Goal: Information Seeking & Learning: Find specific fact

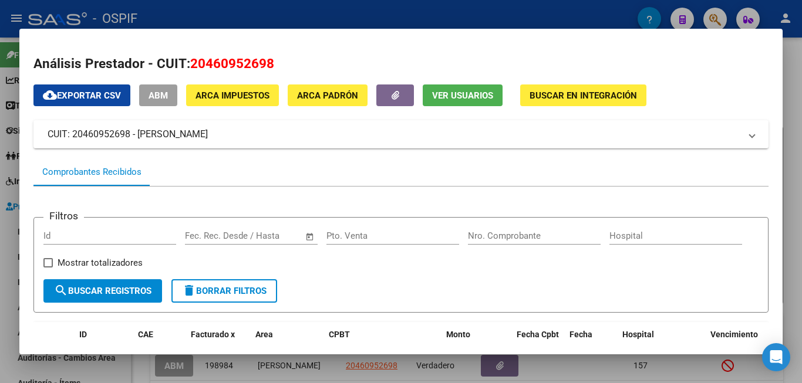
scroll to position [154, 0]
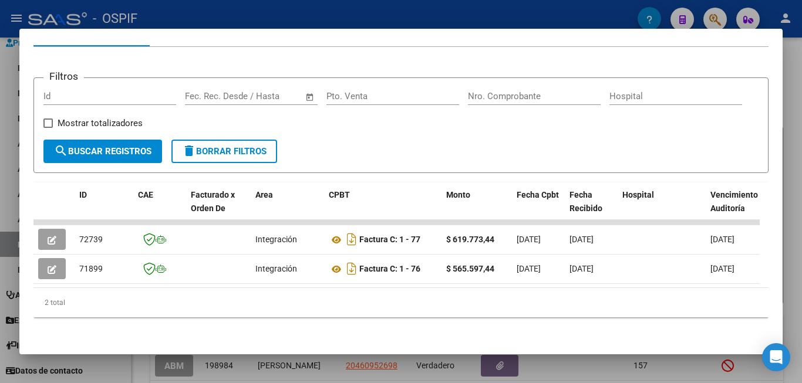
click at [786, 218] on div at bounding box center [401, 191] width 802 height 383
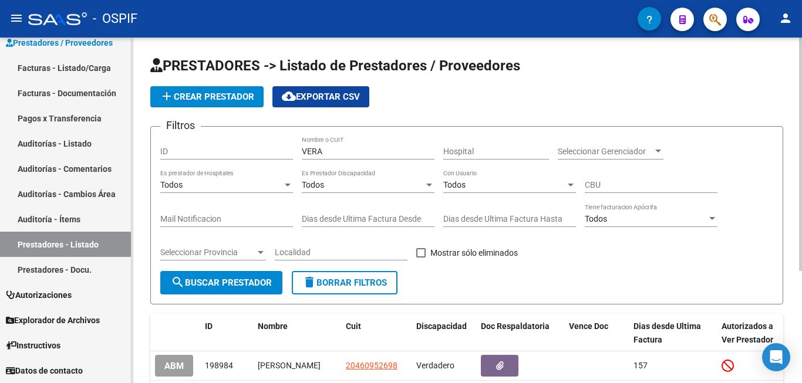
click at [341, 153] on input "VERA" at bounding box center [368, 152] width 133 height 10
type input "V"
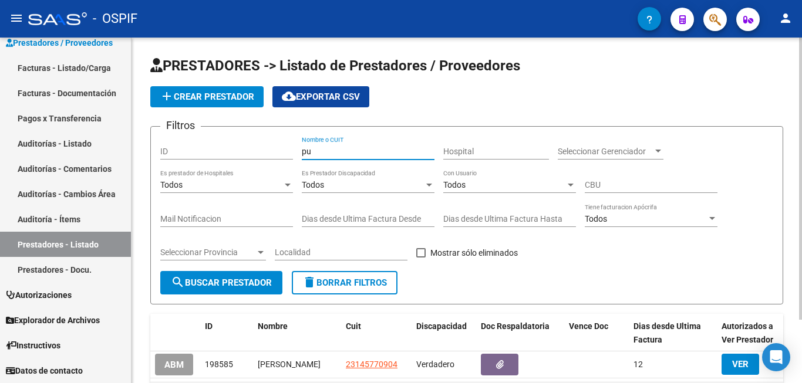
type input "p"
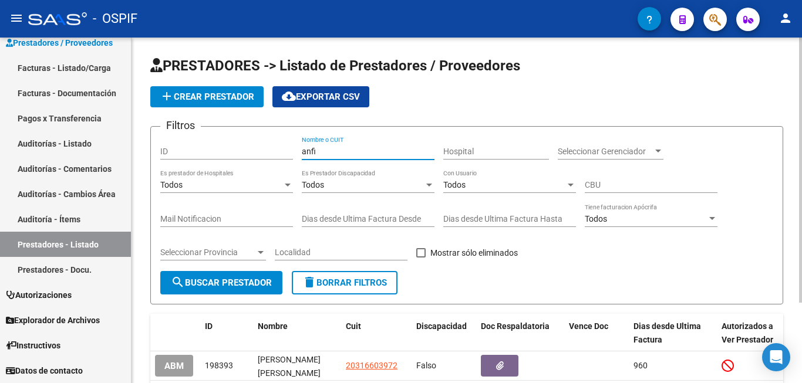
click at [143, 325] on div "PRESTADORES -> Listado de Prestadores / Proveedores add Crear Prestador cloud_d…" at bounding box center [467, 259] width 671 height 442
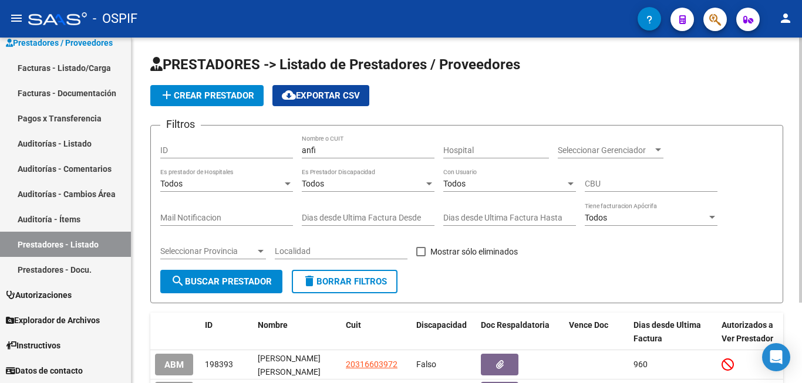
scroll to position [0, 0]
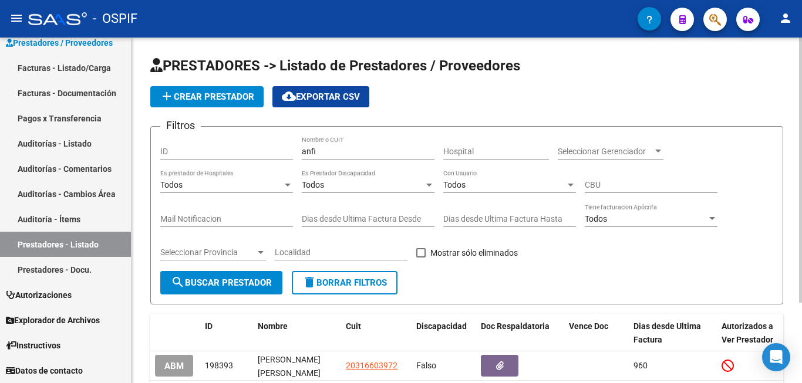
click at [348, 147] on input "anfi" at bounding box center [368, 152] width 133 height 10
type input "a"
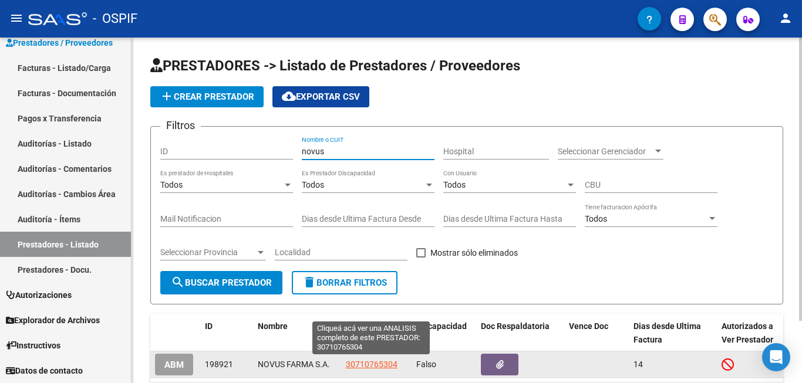
type input "novus"
click at [384, 364] on span "30710765304" at bounding box center [372, 364] width 52 height 9
type textarea "30710765304"
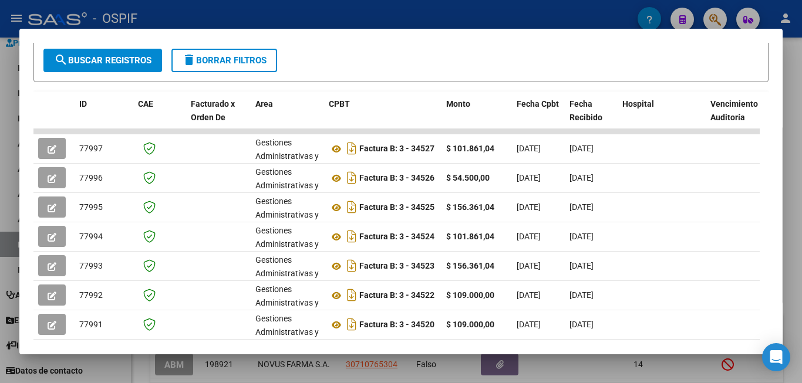
scroll to position [235, 0]
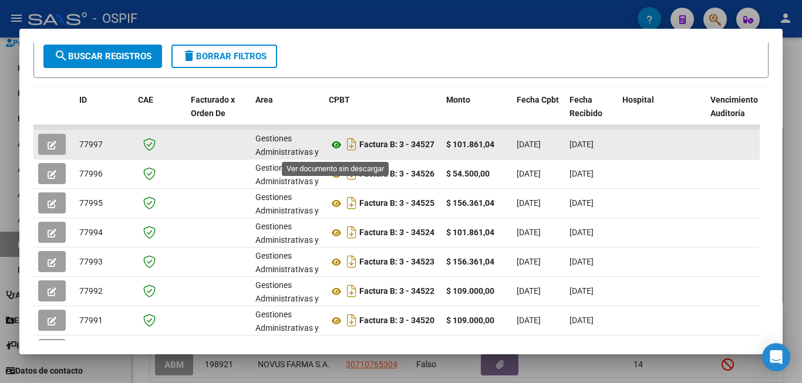
click at [334, 152] on icon at bounding box center [336, 145] width 15 height 14
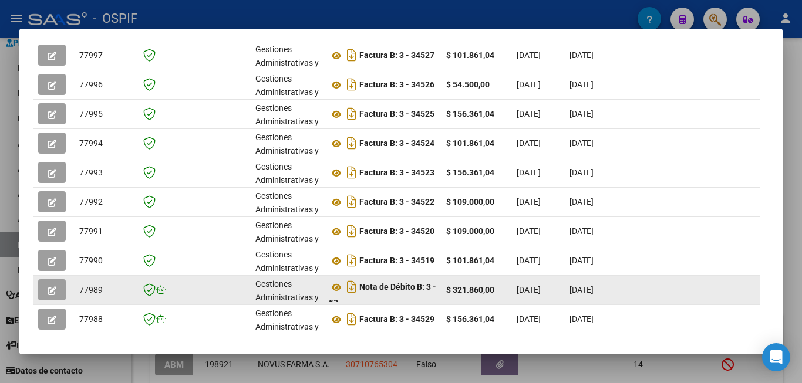
scroll to position [389, 0]
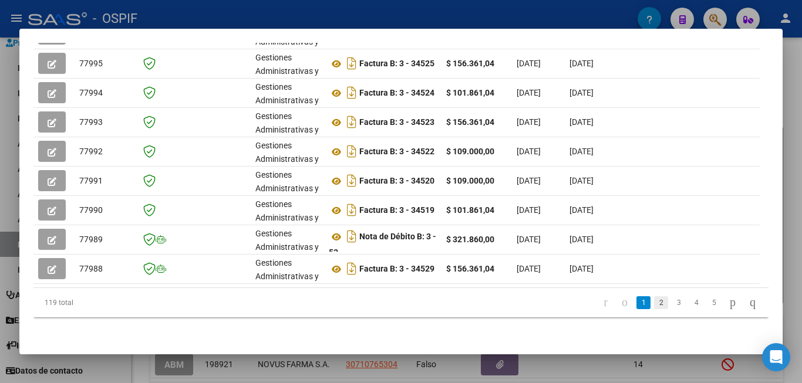
click at [654, 302] on link "2" at bounding box center [661, 303] width 14 height 13
click at [672, 304] on link "3" at bounding box center [679, 303] width 14 height 13
click at [689, 307] on link "4" at bounding box center [696, 303] width 14 height 13
click at [707, 303] on link "6" at bounding box center [714, 303] width 14 height 13
click at [707, 303] on link "8" at bounding box center [714, 303] width 14 height 13
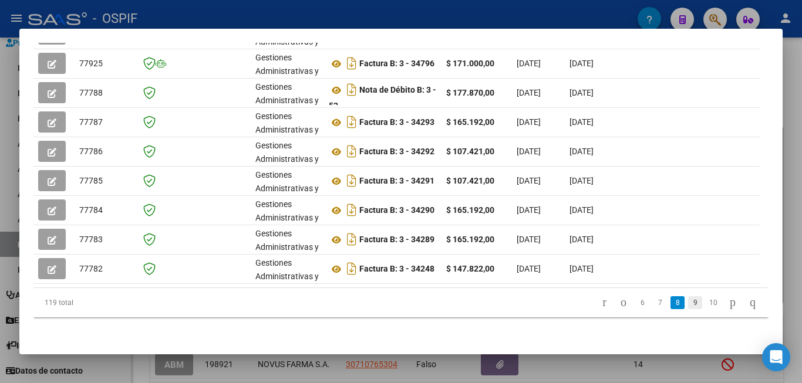
click at [688, 302] on link "9" at bounding box center [695, 303] width 14 height 13
click at [687, 305] on link "10" at bounding box center [694, 303] width 15 height 13
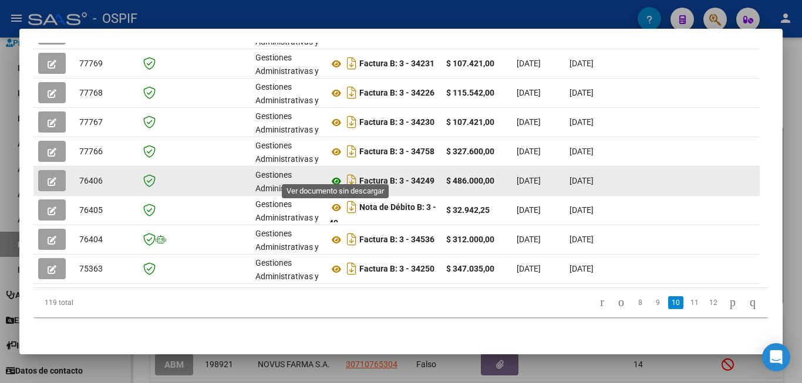
click at [336, 174] on icon at bounding box center [336, 181] width 15 height 14
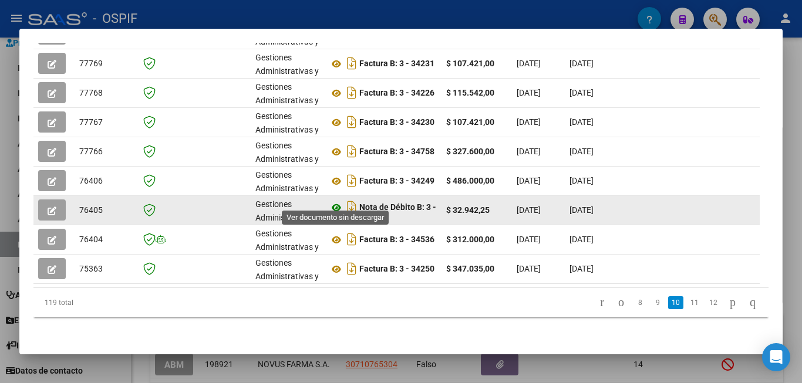
click at [335, 201] on icon at bounding box center [336, 208] width 15 height 14
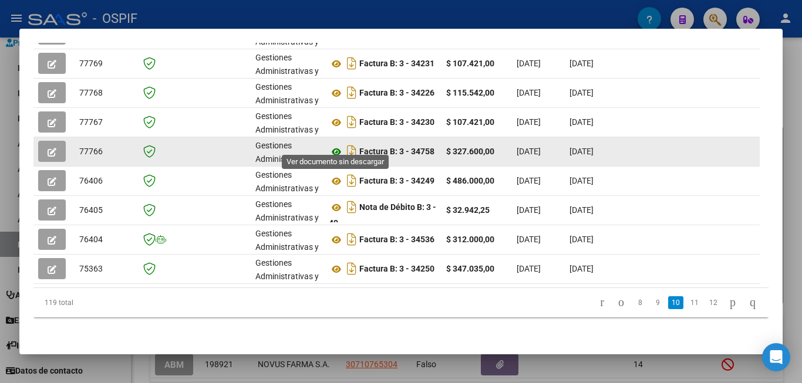
click at [335, 145] on icon at bounding box center [336, 152] width 15 height 14
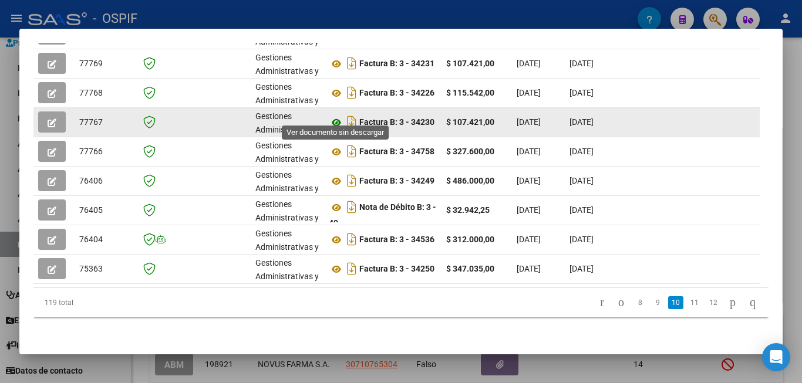
click at [335, 116] on icon at bounding box center [336, 123] width 15 height 14
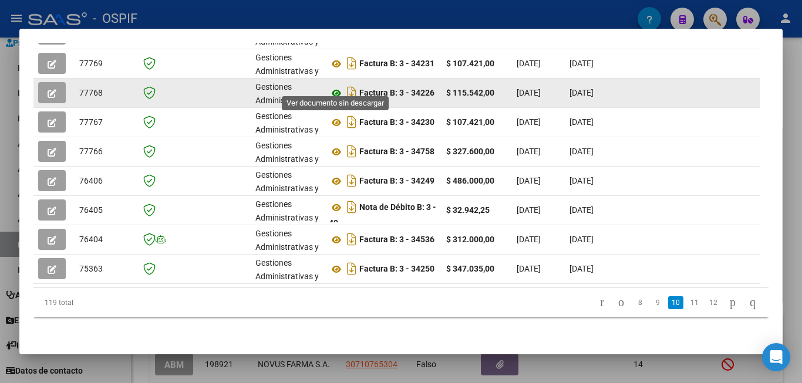
click at [332, 86] on icon at bounding box center [336, 93] width 15 height 14
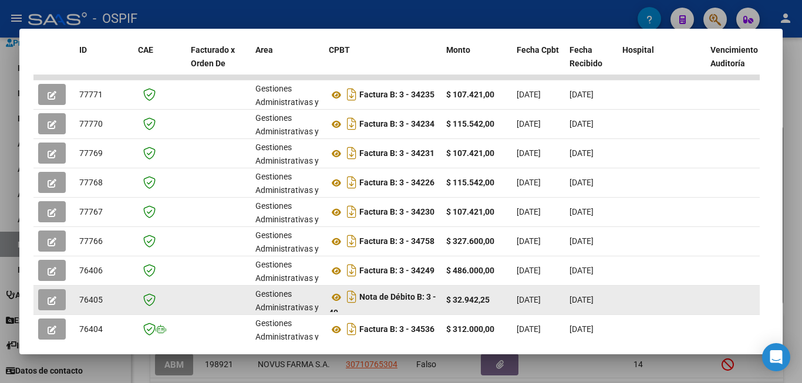
scroll to position [271, 0]
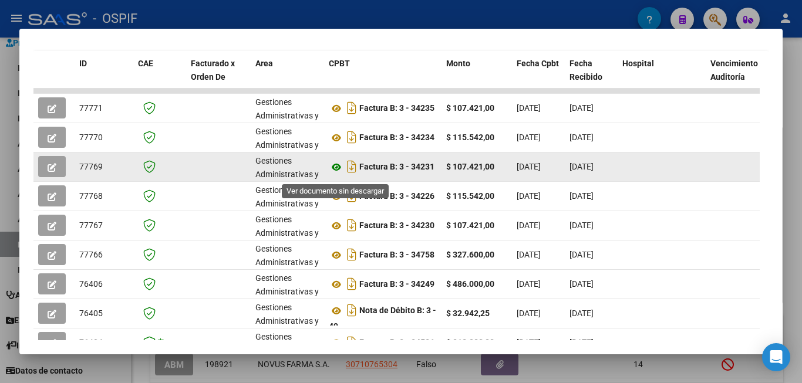
click at [336, 173] on icon at bounding box center [336, 167] width 15 height 14
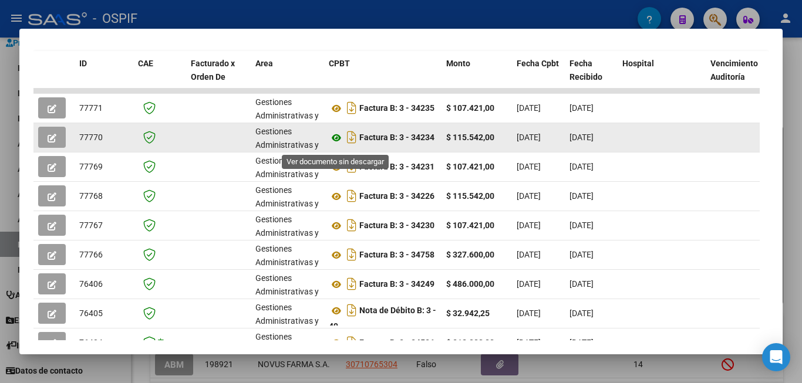
click at [337, 142] on icon at bounding box center [336, 138] width 15 height 14
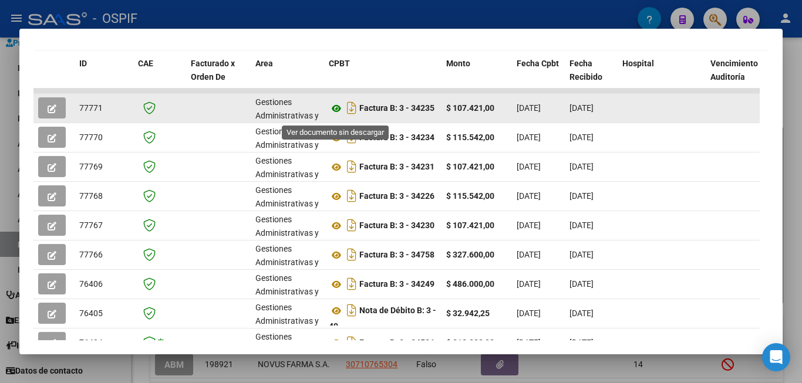
click at [339, 116] on icon at bounding box center [336, 109] width 15 height 14
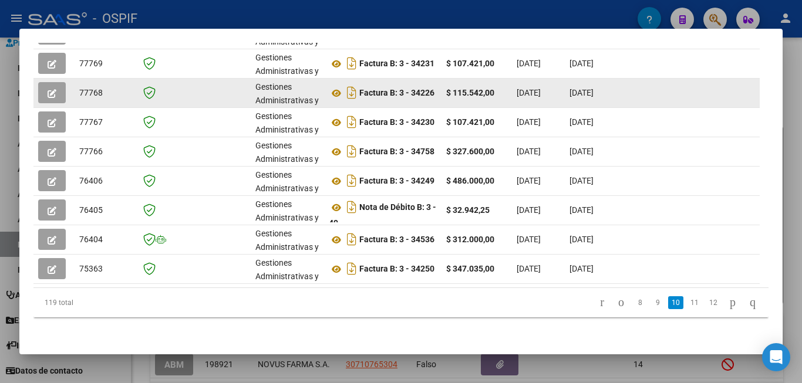
scroll to position [389, 0]
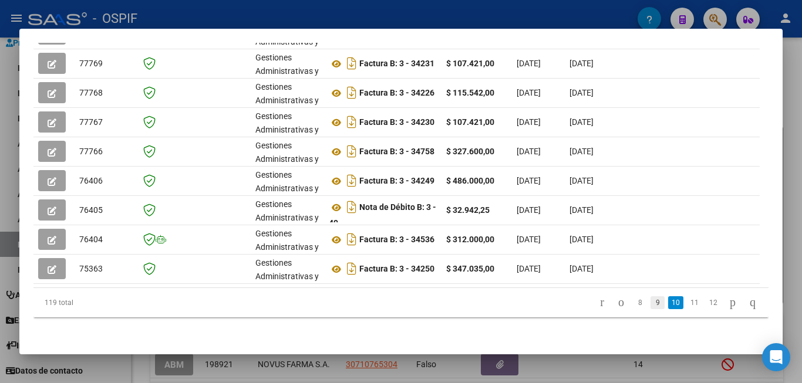
click at [651, 302] on link "9" at bounding box center [658, 303] width 14 height 13
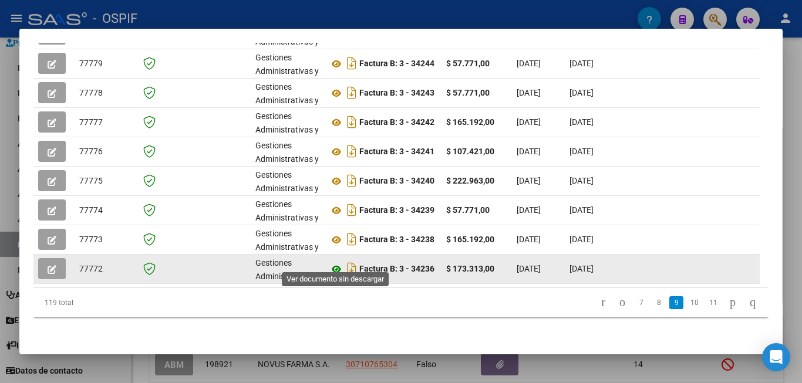
click at [338, 263] on icon at bounding box center [336, 270] width 15 height 14
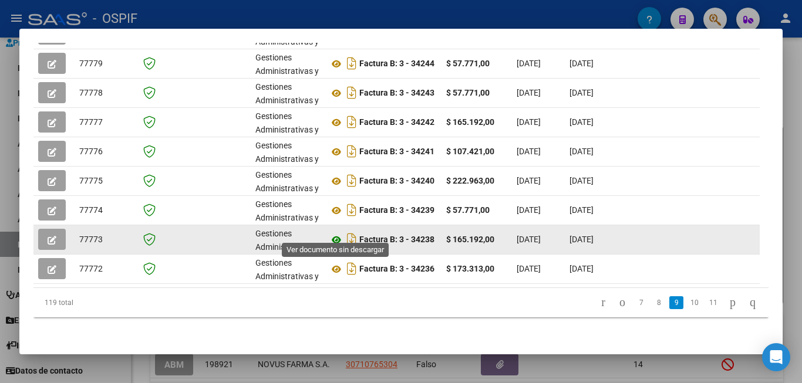
click at [337, 233] on icon at bounding box center [336, 240] width 15 height 14
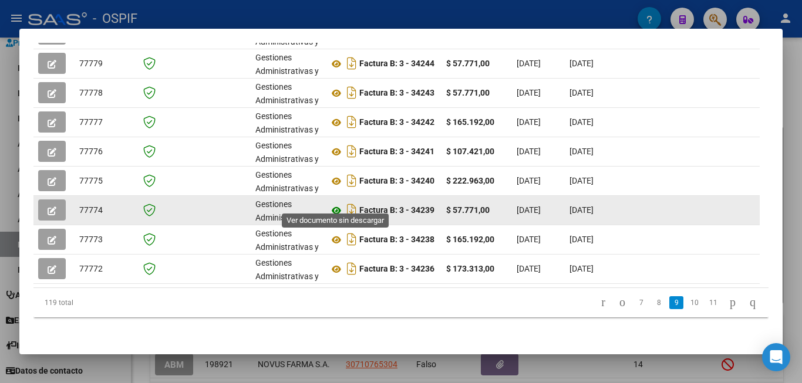
click at [337, 204] on icon at bounding box center [336, 211] width 15 height 14
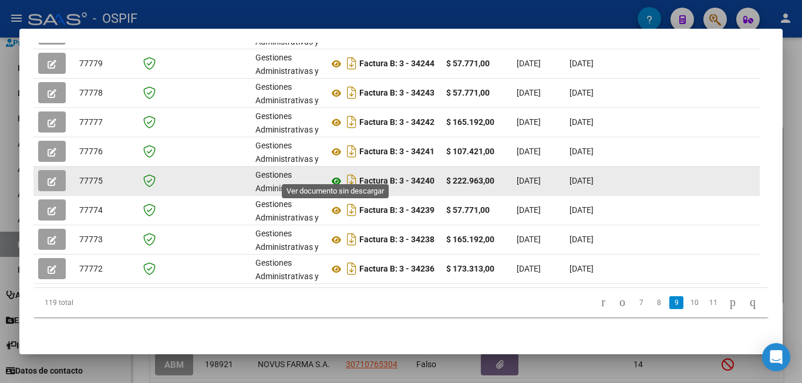
click at [338, 174] on icon at bounding box center [336, 181] width 15 height 14
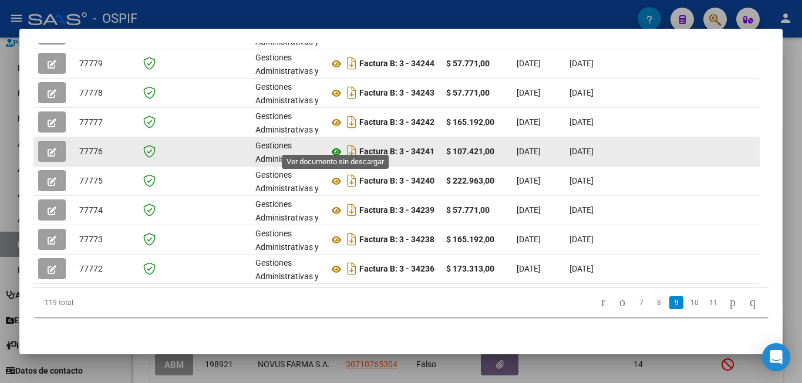
click at [334, 145] on icon at bounding box center [336, 152] width 15 height 14
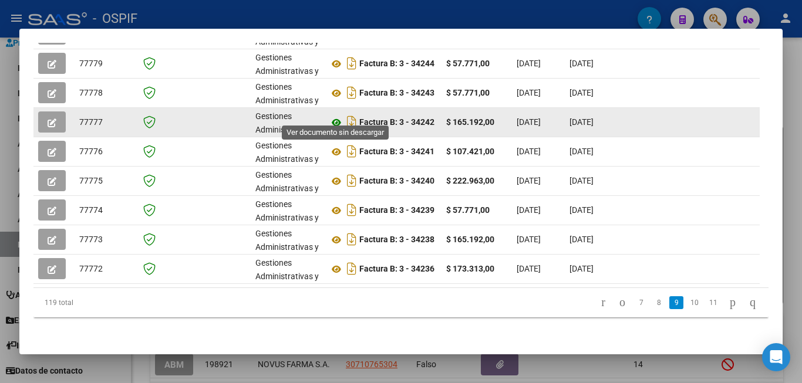
click at [336, 116] on icon at bounding box center [336, 123] width 15 height 14
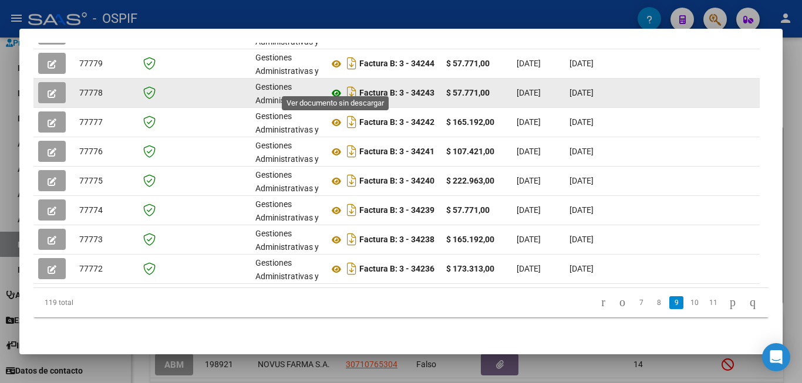
click at [336, 88] on icon at bounding box center [336, 93] width 15 height 14
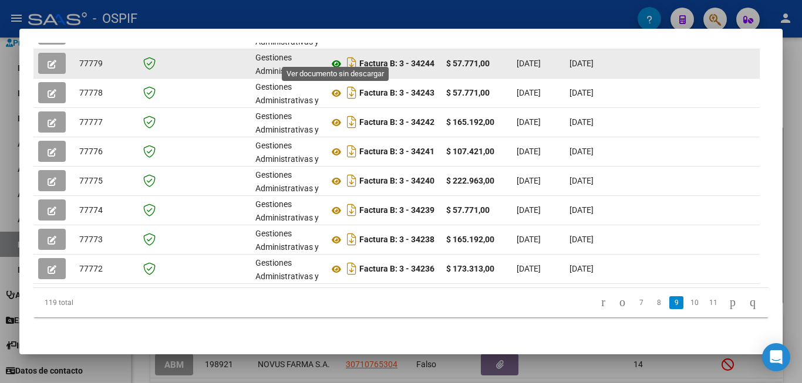
click at [336, 57] on icon at bounding box center [336, 64] width 15 height 14
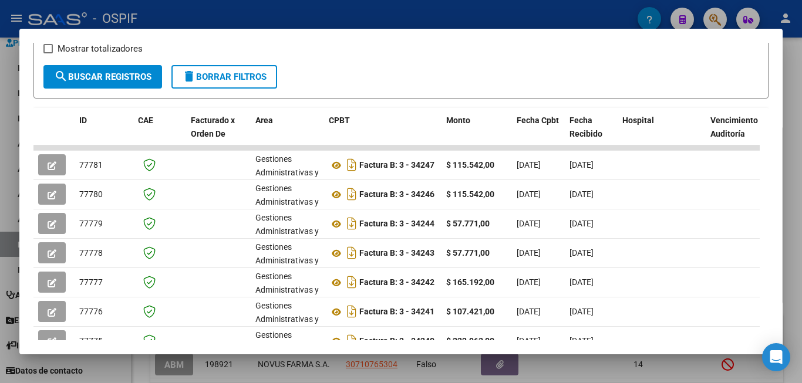
scroll to position [213, 0]
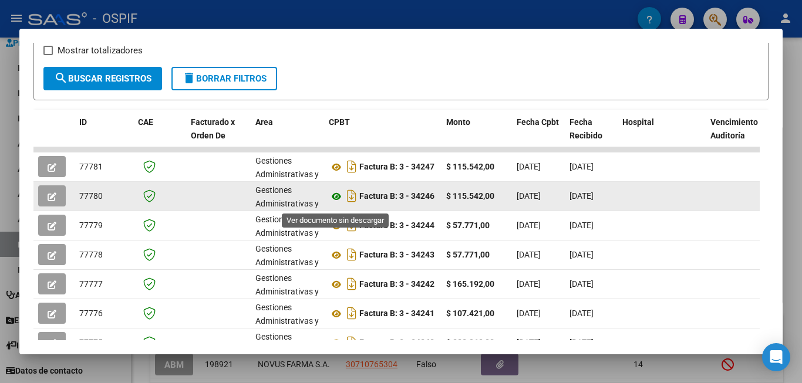
click at [334, 201] on icon at bounding box center [336, 197] width 15 height 14
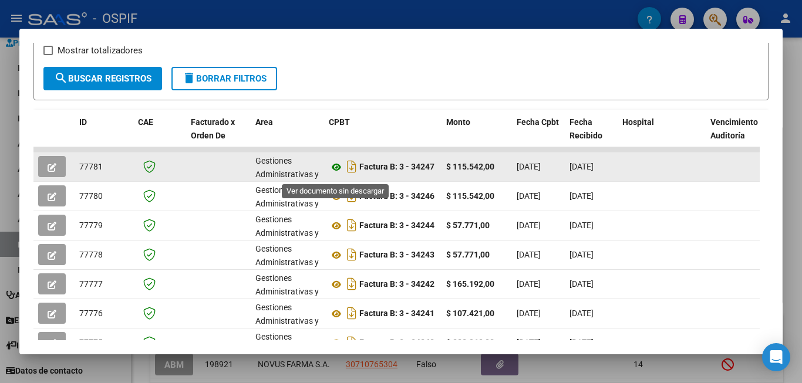
click at [339, 171] on icon at bounding box center [336, 167] width 15 height 14
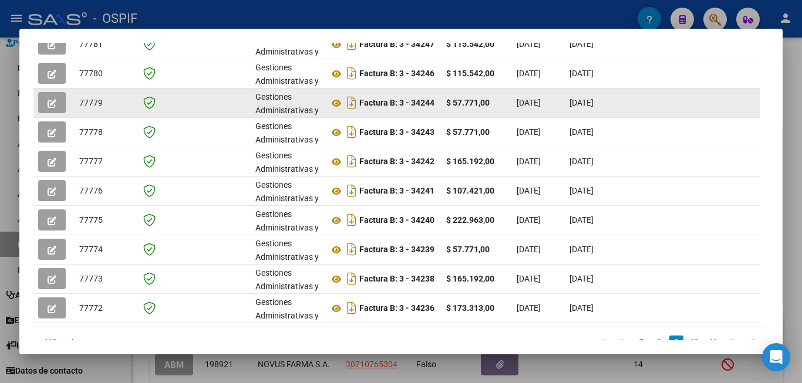
scroll to position [389, 0]
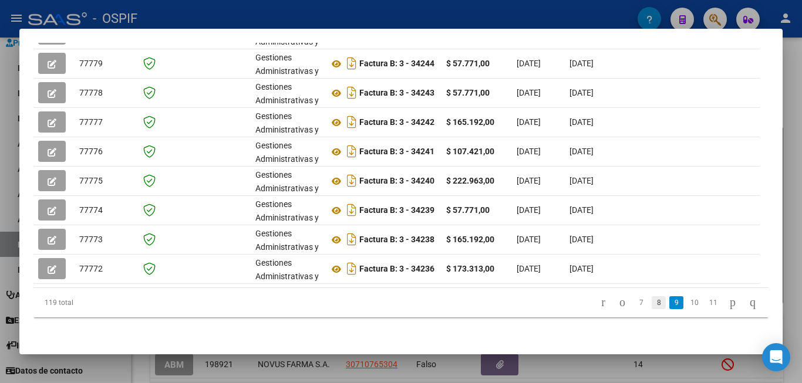
click at [652, 303] on link "8" at bounding box center [659, 303] width 14 height 13
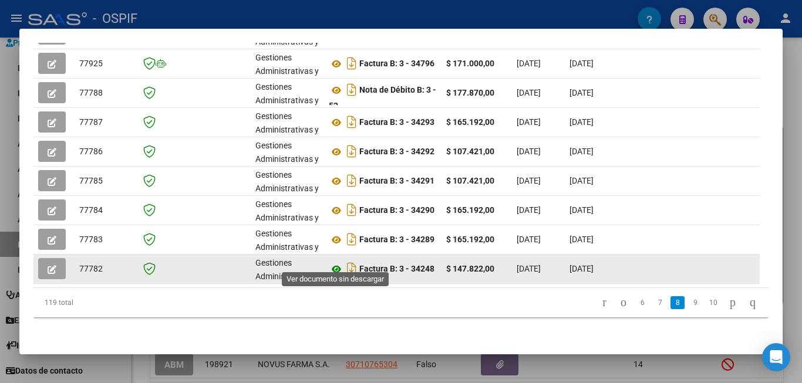
click at [338, 263] on icon at bounding box center [336, 270] width 15 height 14
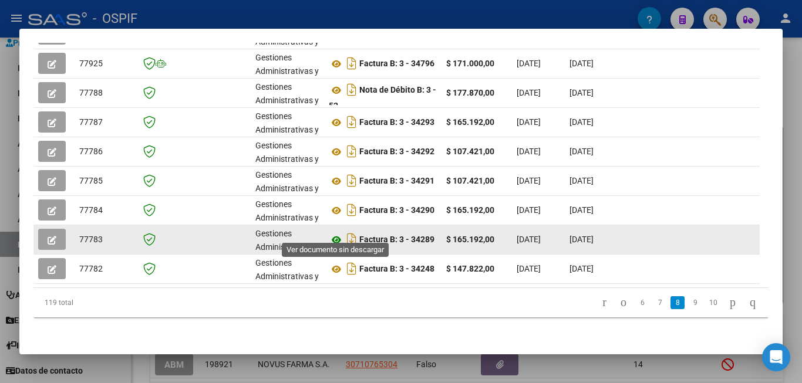
click at [335, 233] on icon at bounding box center [336, 240] width 15 height 14
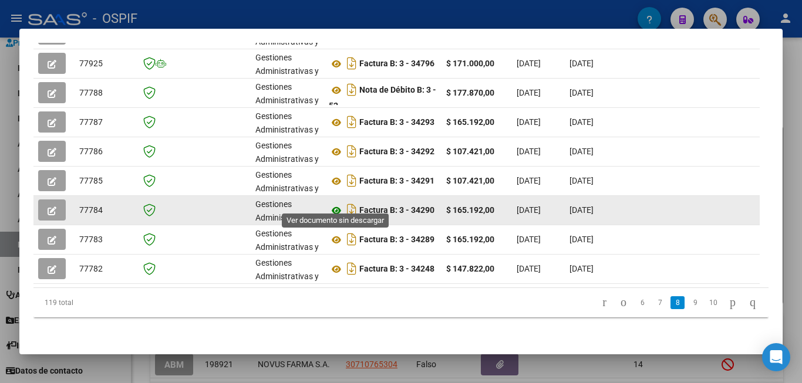
click at [336, 204] on icon at bounding box center [336, 211] width 15 height 14
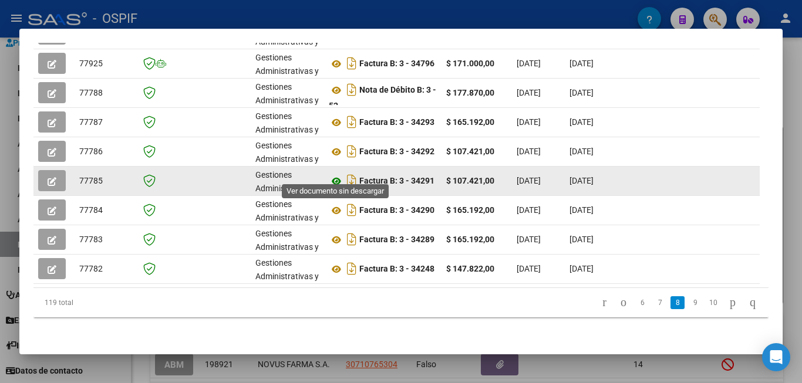
click at [338, 174] on icon at bounding box center [336, 181] width 15 height 14
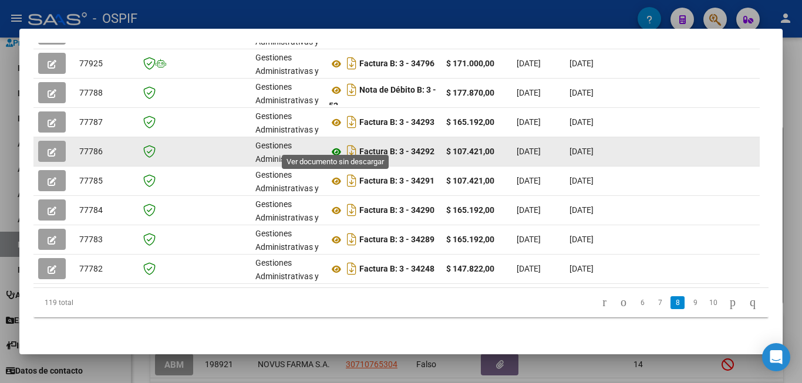
click at [337, 145] on icon at bounding box center [336, 152] width 15 height 14
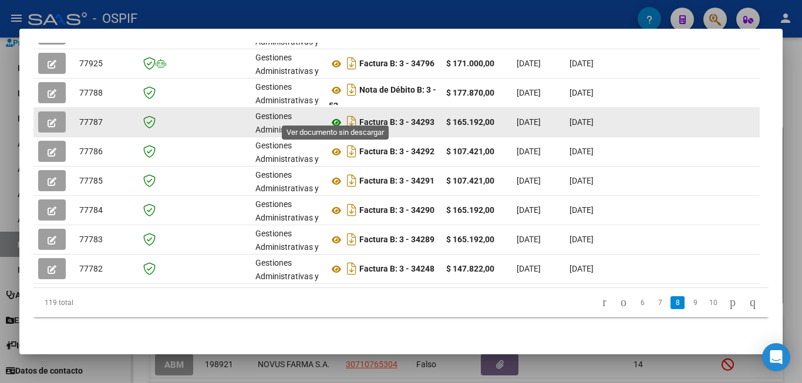
click at [336, 116] on icon at bounding box center [336, 123] width 15 height 14
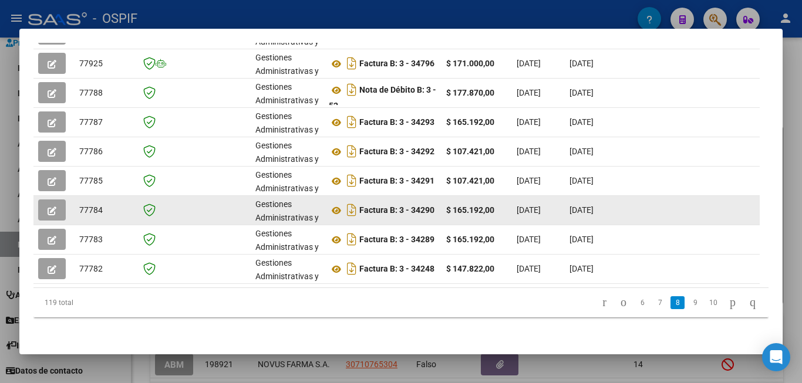
scroll to position [330, 0]
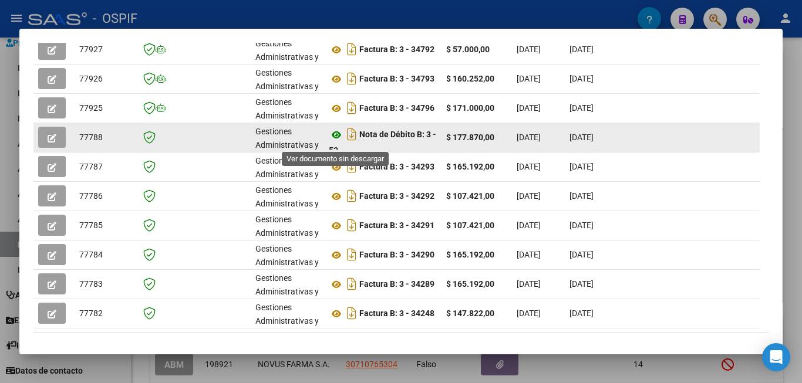
click at [335, 139] on icon at bounding box center [336, 135] width 15 height 14
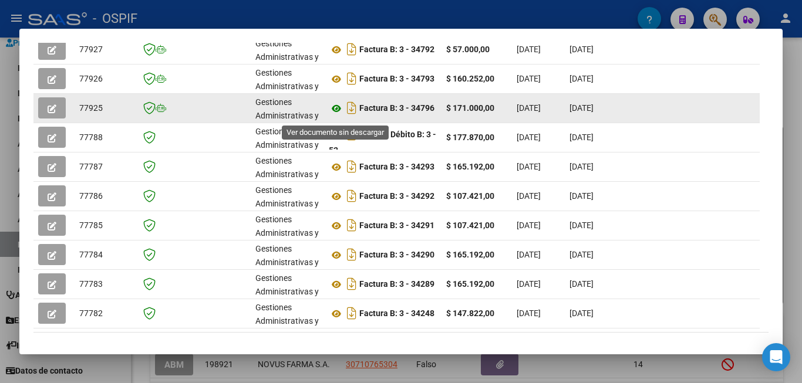
click at [337, 114] on icon at bounding box center [336, 109] width 15 height 14
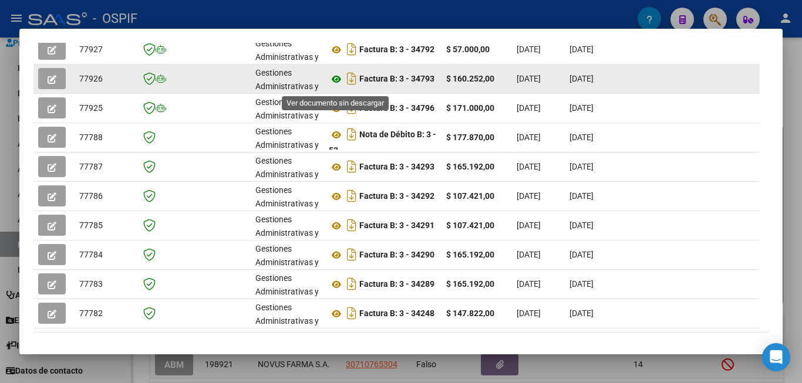
click at [338, 86] on icon at bounding box center [336, 79] width 15 height 14
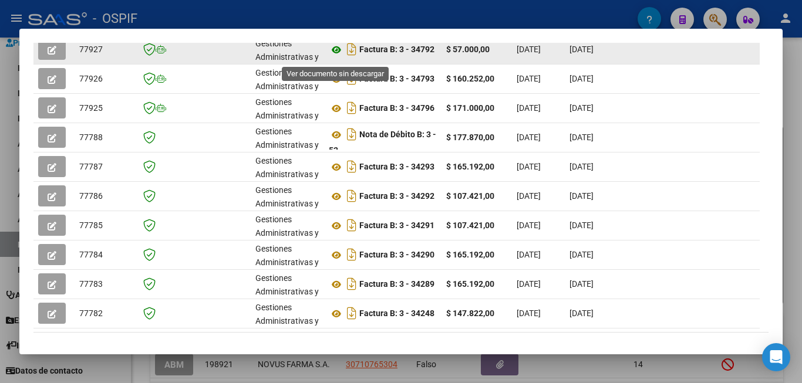
click at [335, 55] on icon at bounding box center [336, 50] width 15 height 14
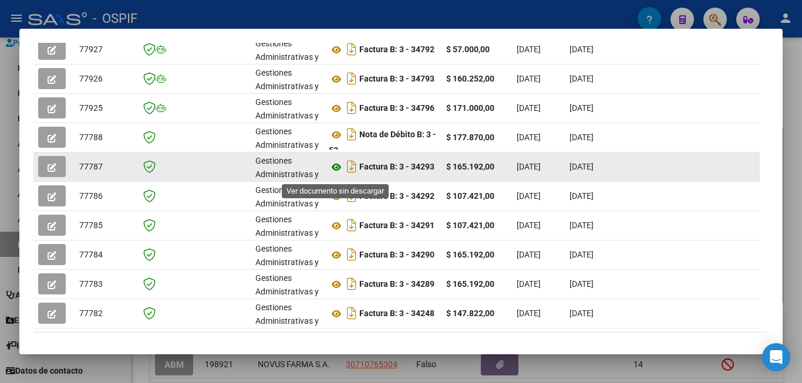
click at [333, 170] on icon at bounding box center [336, 167] width 15 height 14
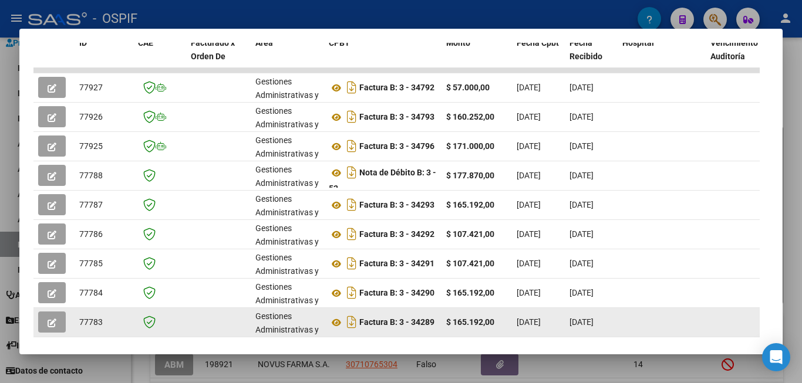
scroll to position [271, 0]
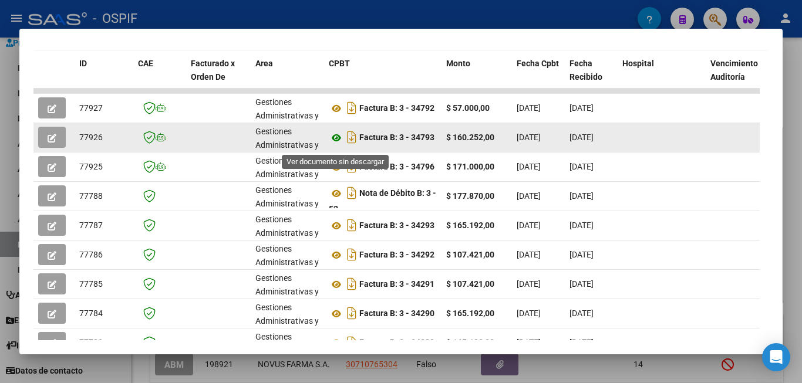
click at [336, 142] on icon at bounding box center [336, 138] width 15 height 14
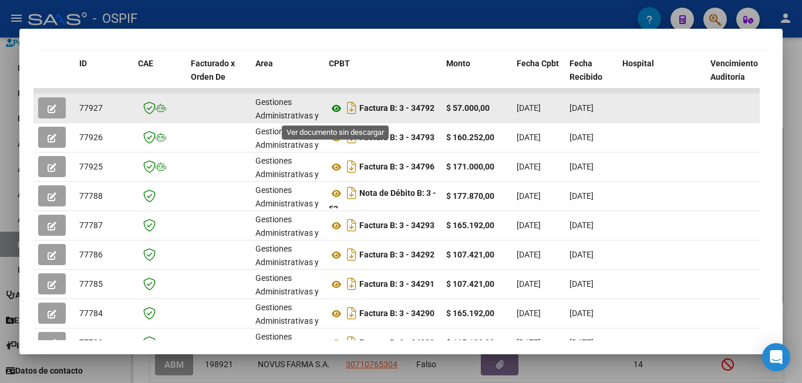
click at [333, 113] on icon at bounding box center [336, 109] width 15 height 14
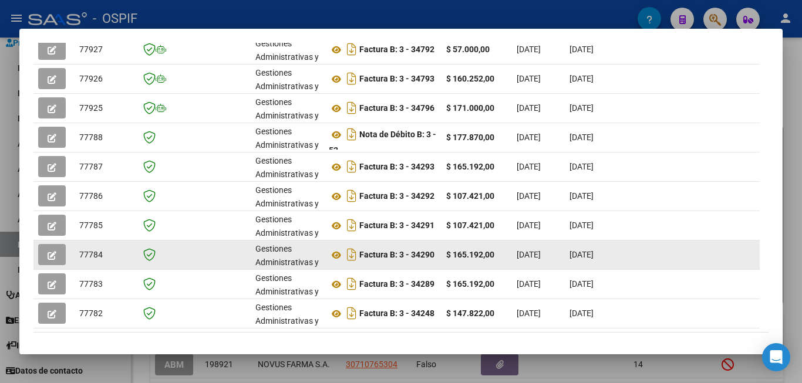
scroll to position [389, 0]
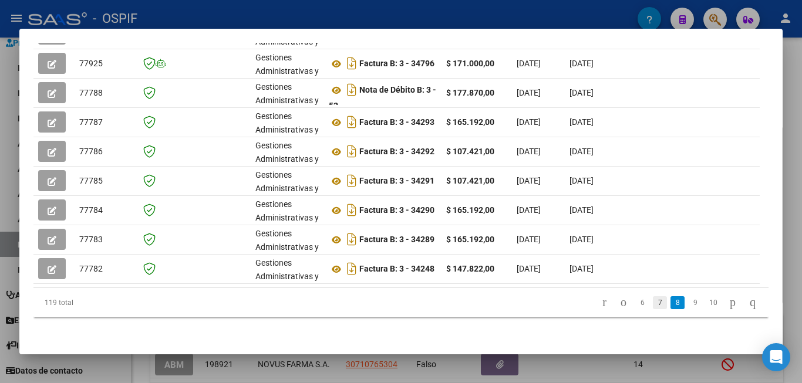
click at [653, 305] on link "7" at bounding box center [660, 303] width 14 height 13
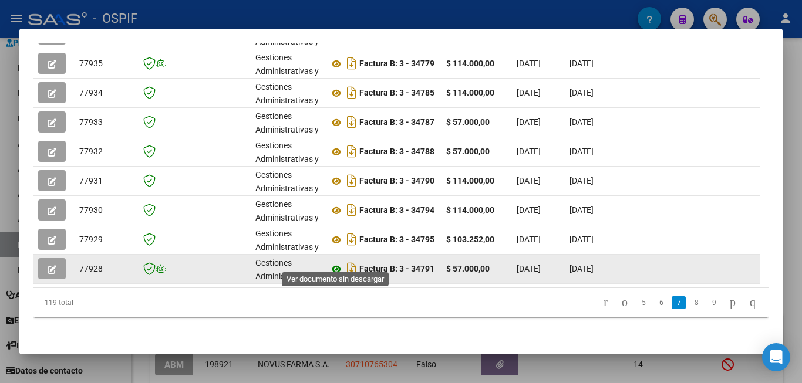
click at [336, 263] on icon at bounding box center [336, 270] width 15 height 14
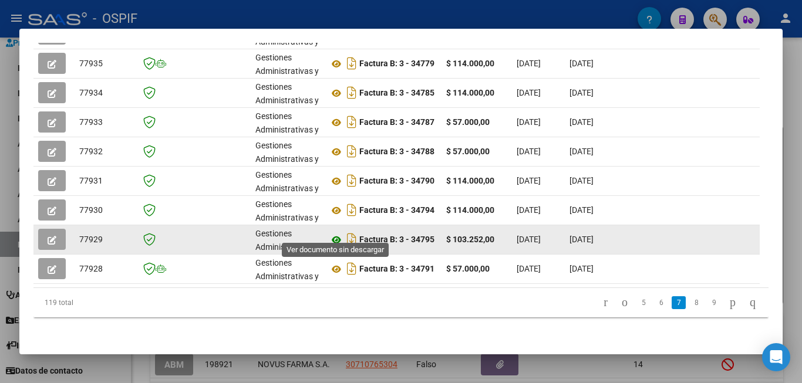
click at [334, 234] on icon at bounding box center [336, 240] width 15 height 14
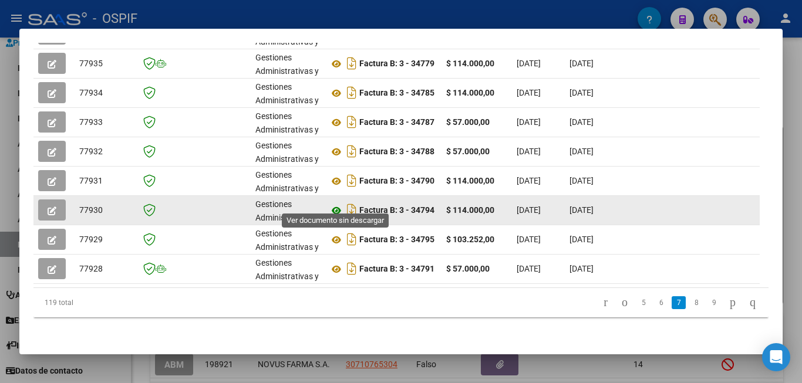
click at [334, 204] on icon at bounding box center [336, 211] width 15 height 14
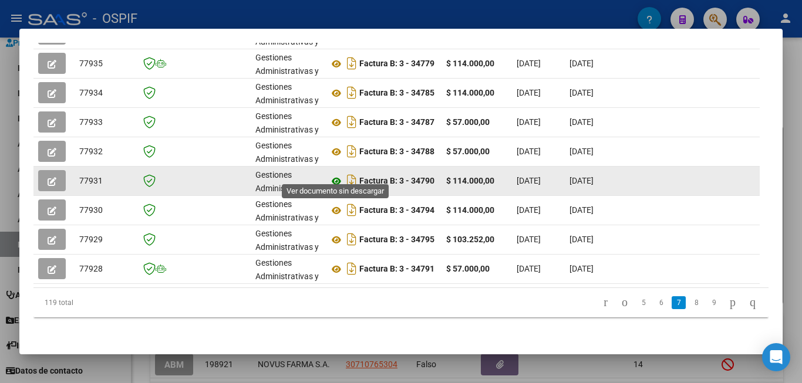
click at [339, 174] on icon at bounding box center [336, 181] width 15 height 14
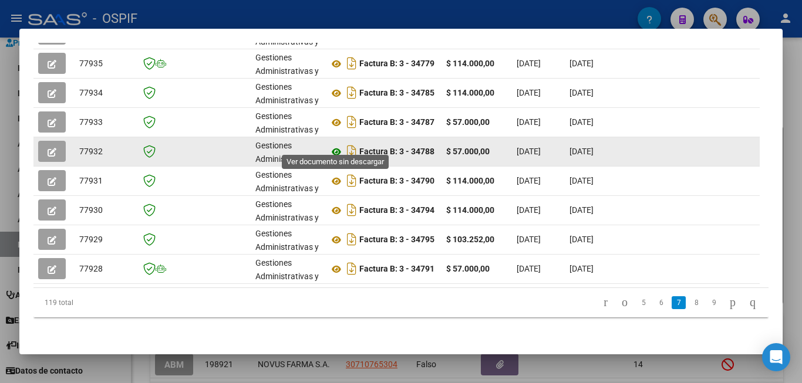
click at [337, 145] on icon at bounding box center [336, 152] width 15 height 14
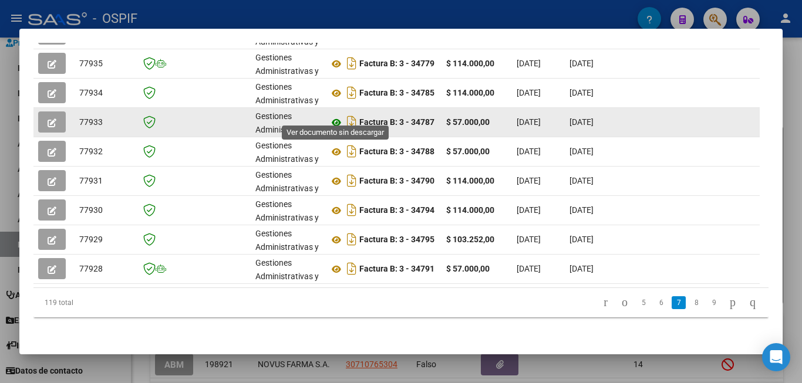
click at [339, 116] on icon at bounding box center [336, 123] width 15 height 14
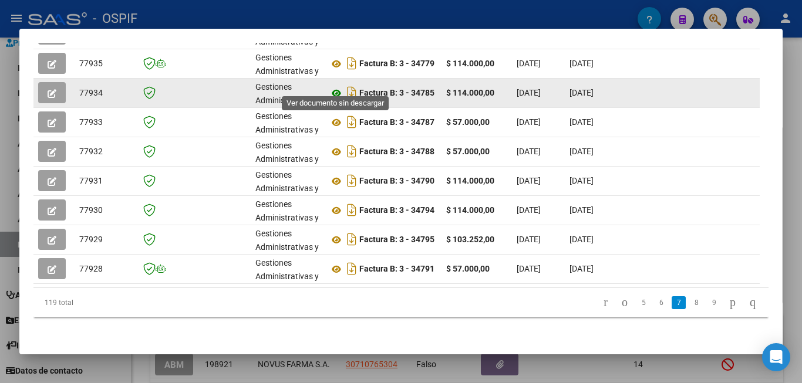
click at [333, 86] on icon at bounding box center [336, 93] width 15 height 14
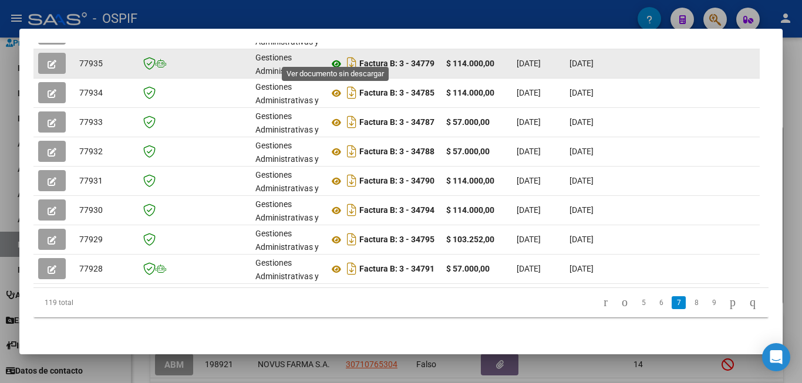
click at [337, 57] on icon at bounding box center [336, 64] width 15 height 14
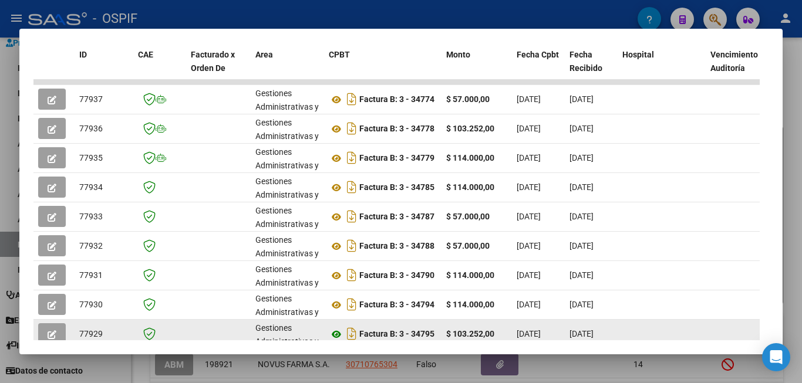
scroll to position [271, 0]
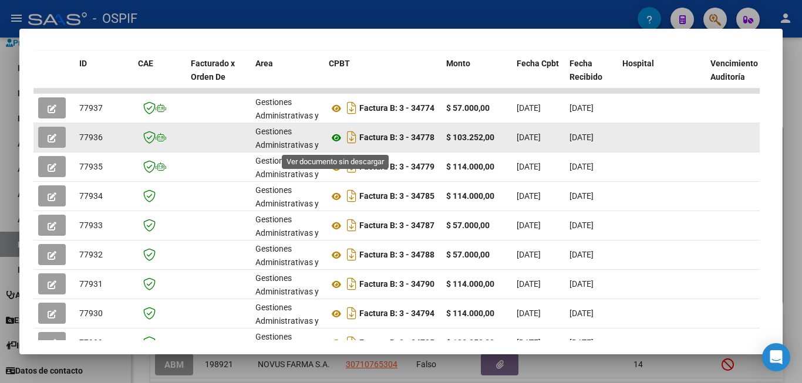
click at [338, 145] on icon at bounding box center [336, 138] width 15 height 14
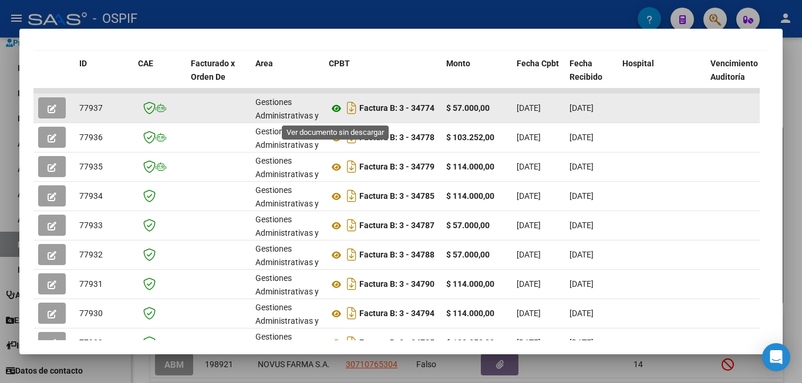
click at [334, 115] on icon at bounding box center [336, 109] width 15 height 14
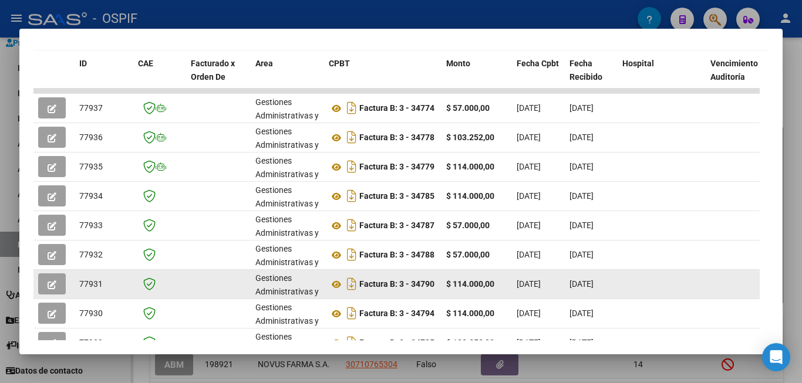
scroll to position [389, 0]
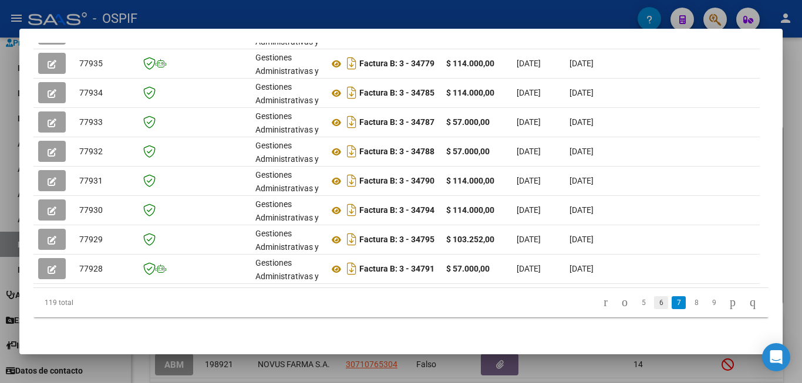
click at [654, 304] on link "6" at bounding box center [661, 303] width 14 height 13
click at [800, 147] on div at bounding box center [401, 191] width 802 height 383
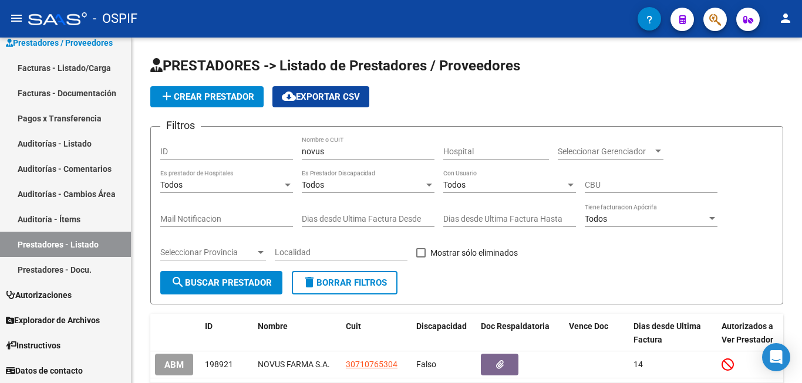
click at [788, 24] on mat-icon "person" at bounding box center [786, 18] width 14 height 14
click at [751, 78] on button "exit_to_app Salir" at bounding box center [762, 77] width 72 height 28
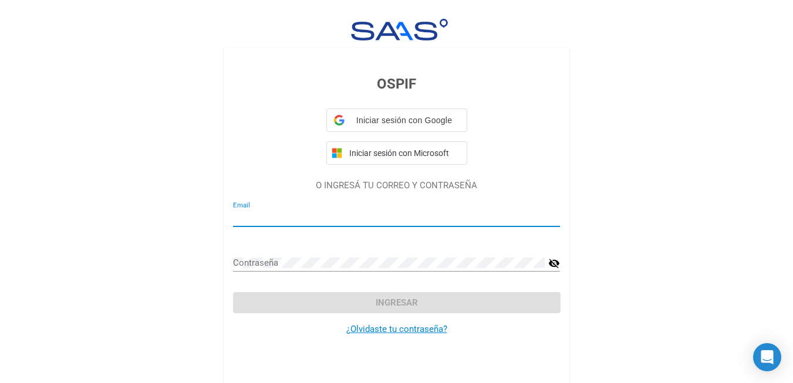
type input "[EMAIL_ADDRESS][DOMAIN_NAME]"
